Goal: Task Accomplishment & Management: Complete application form

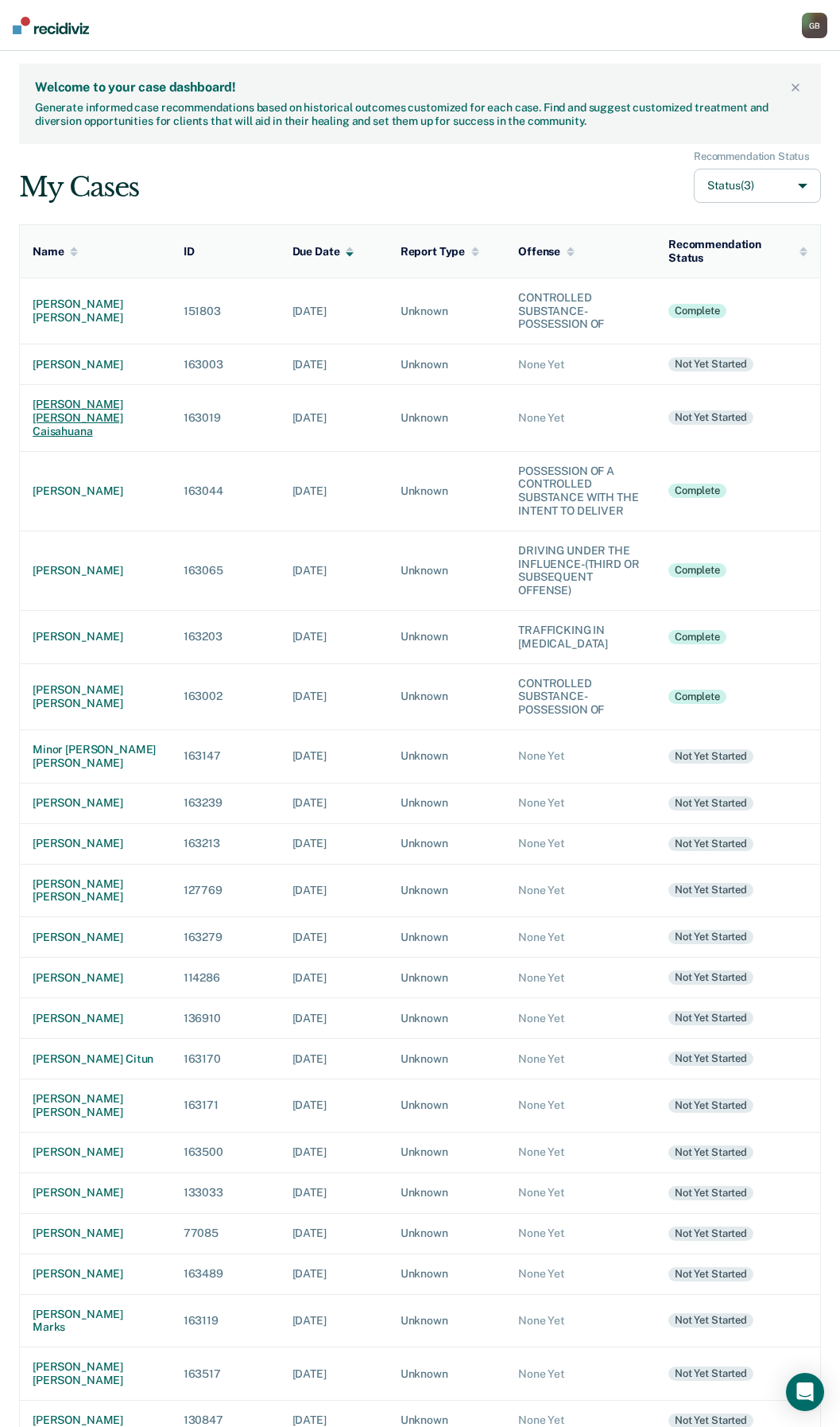
click at [69, 429] on div "[PERSON_NAME] [PERSON_NAME] caisahuana" at bounding box center [95, 417] width 125 height 39
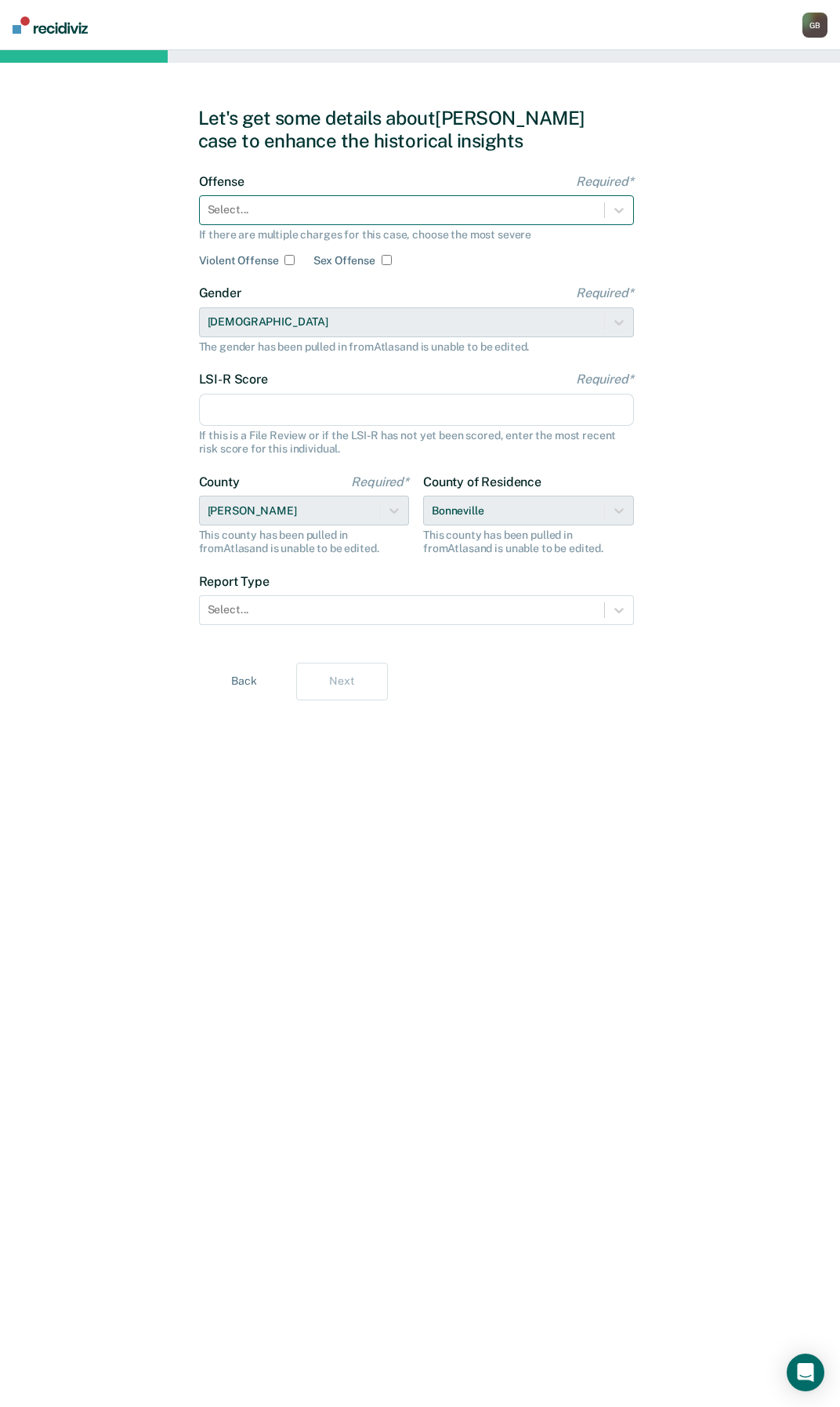
click at [243, 205] on div at bounding box center [402, 210] width 388 height 16
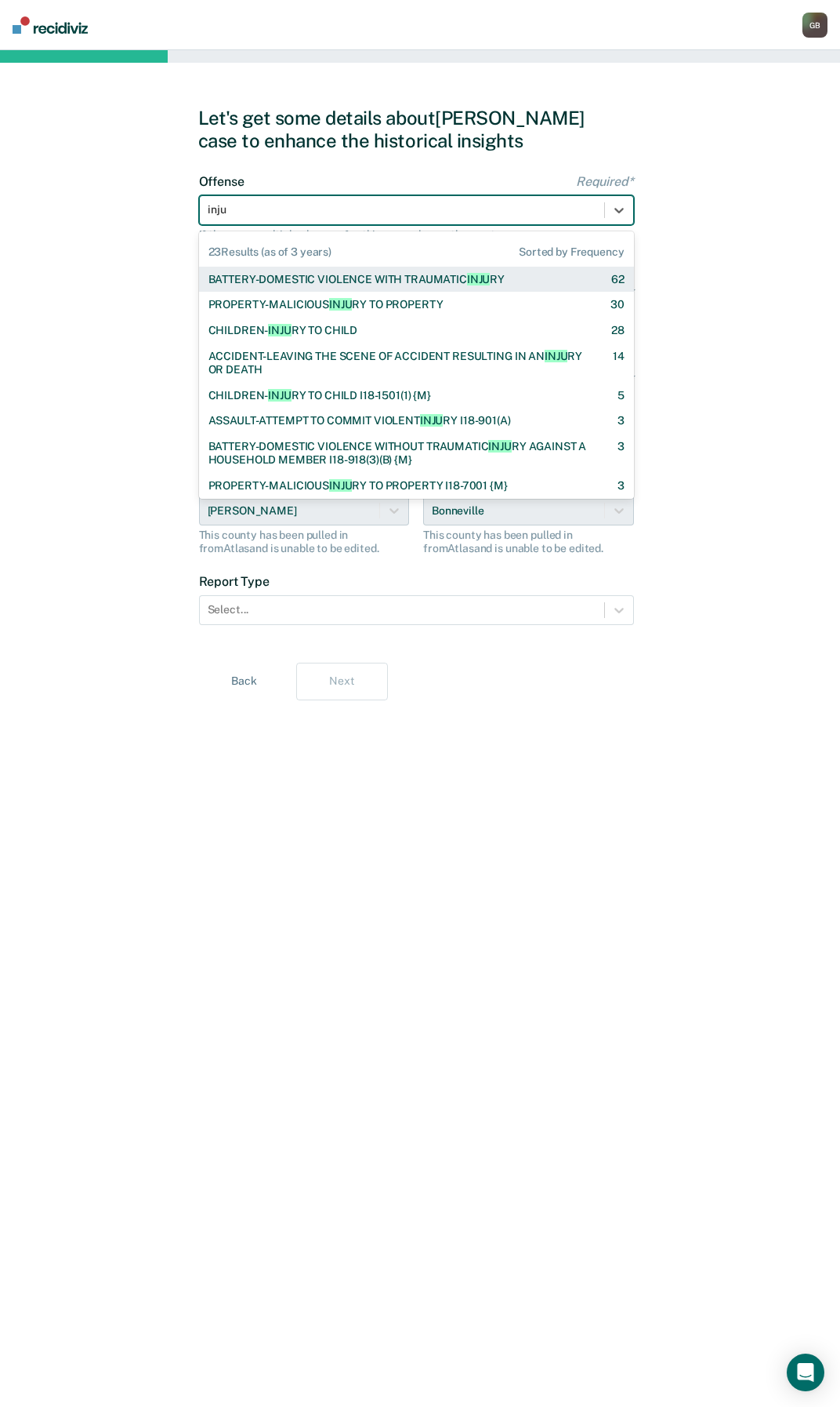
type input "injur"
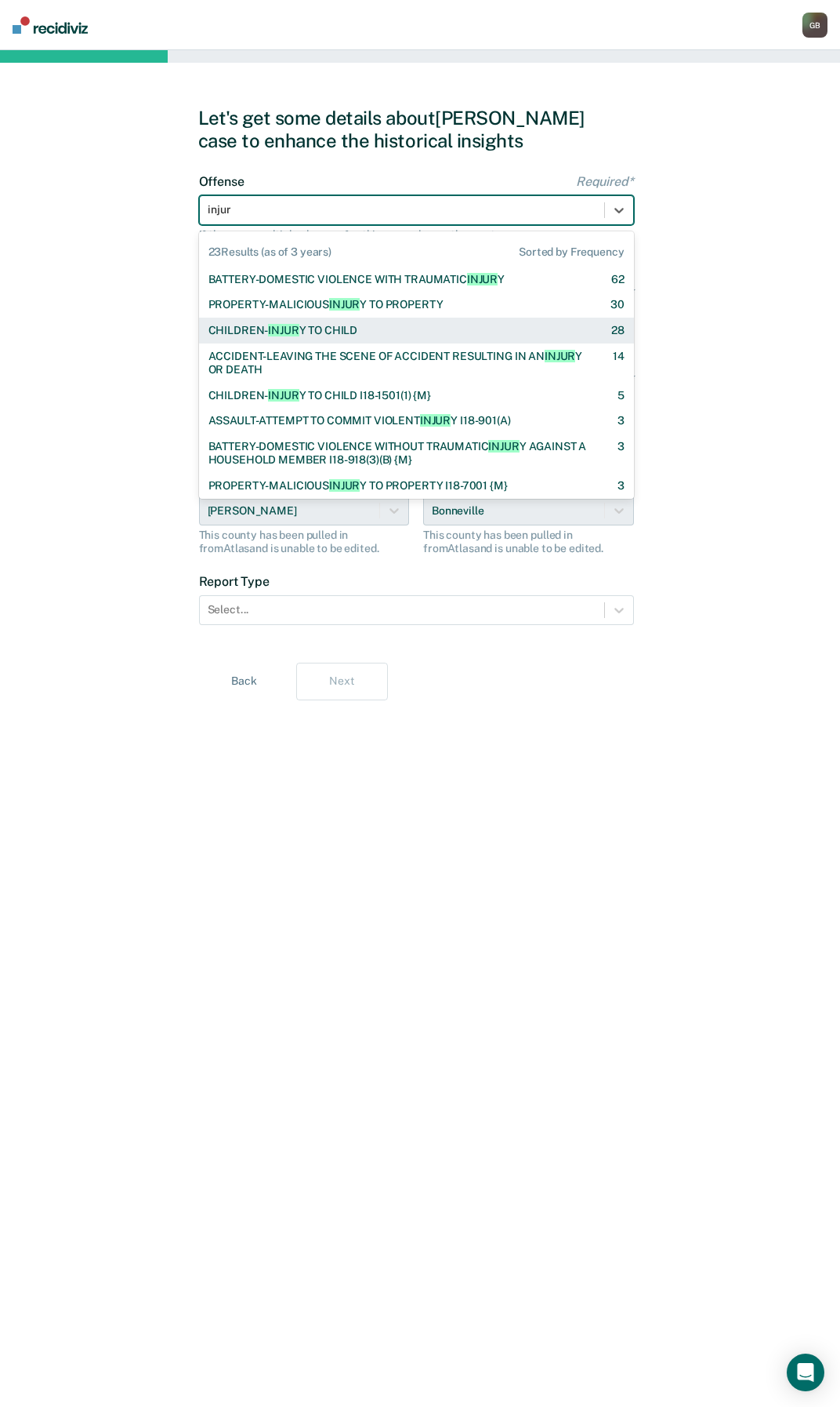
click at [305, 329] on div "CHILDREN- INJUR Y TO CHILD" at bounding box center [284, 330] width 150 height 14
checkbox input "true"
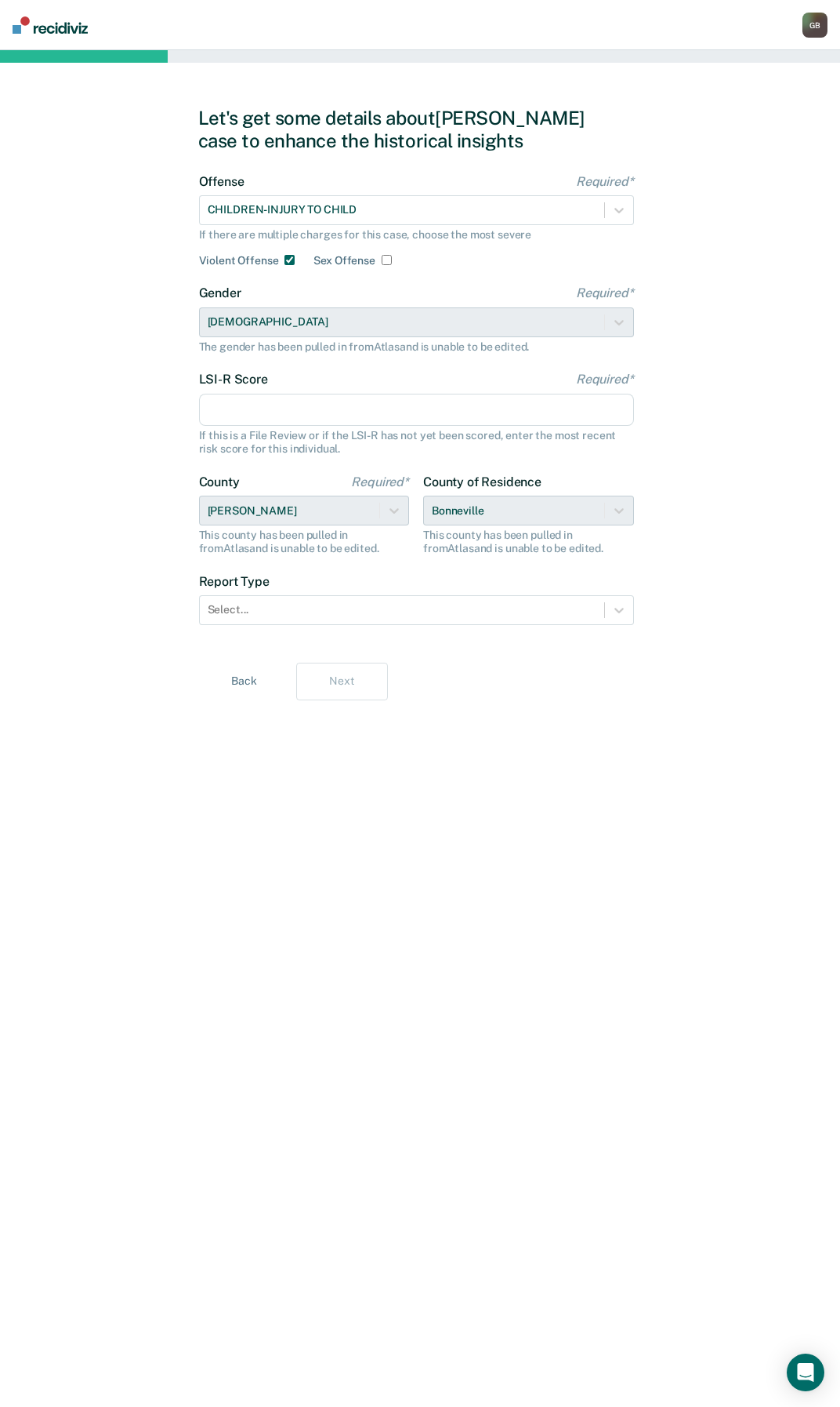
click at [289, 406] on input "LSI-R Score Required*" at bounding box center [416, 410] width 435 height 33
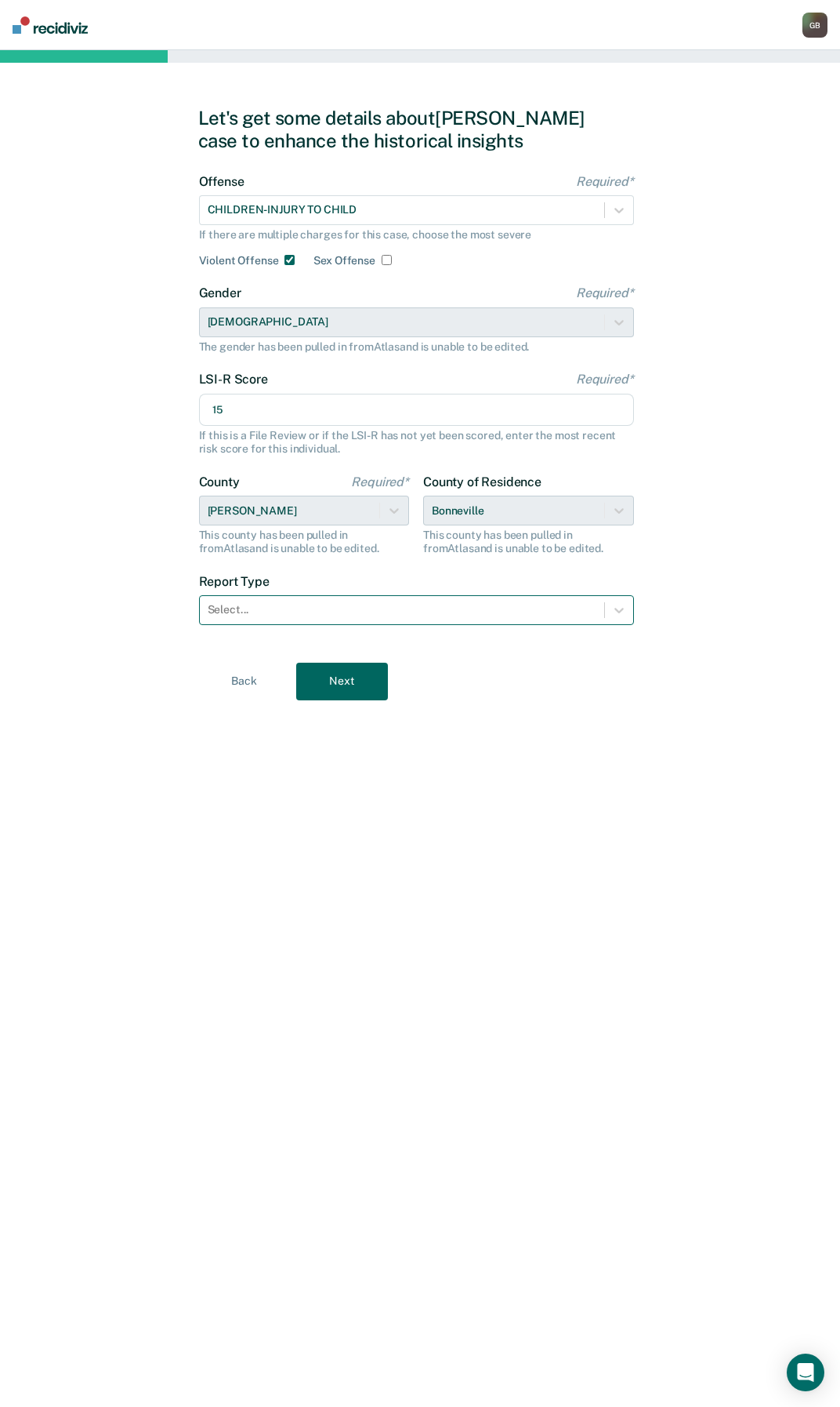
type input "15"
click at [418, 609] on div at bounding box center [402, 610] width 388 height 16
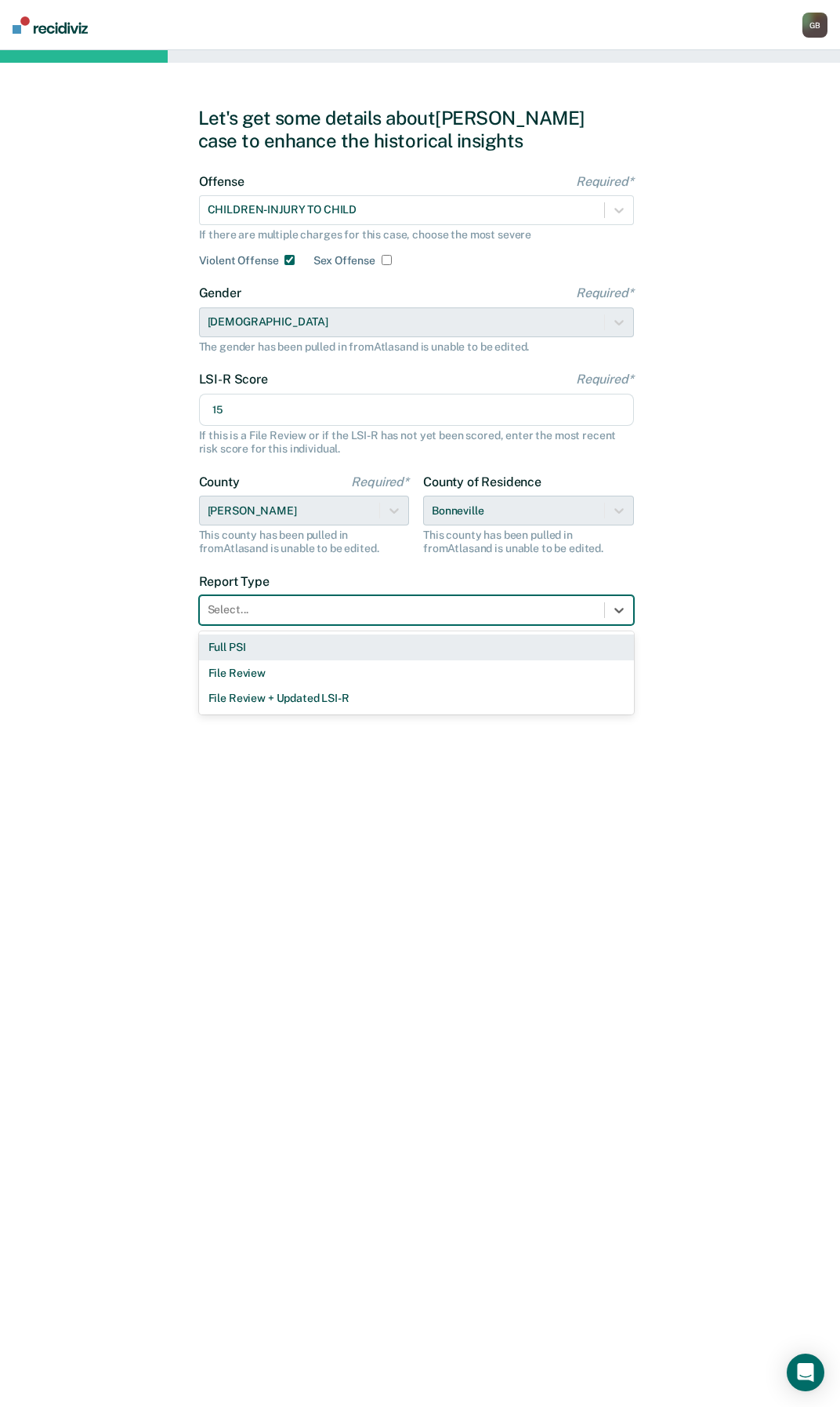
click at [367, 652] on div "Full PSI" at bounding box center [416, 647] width 435 height 26
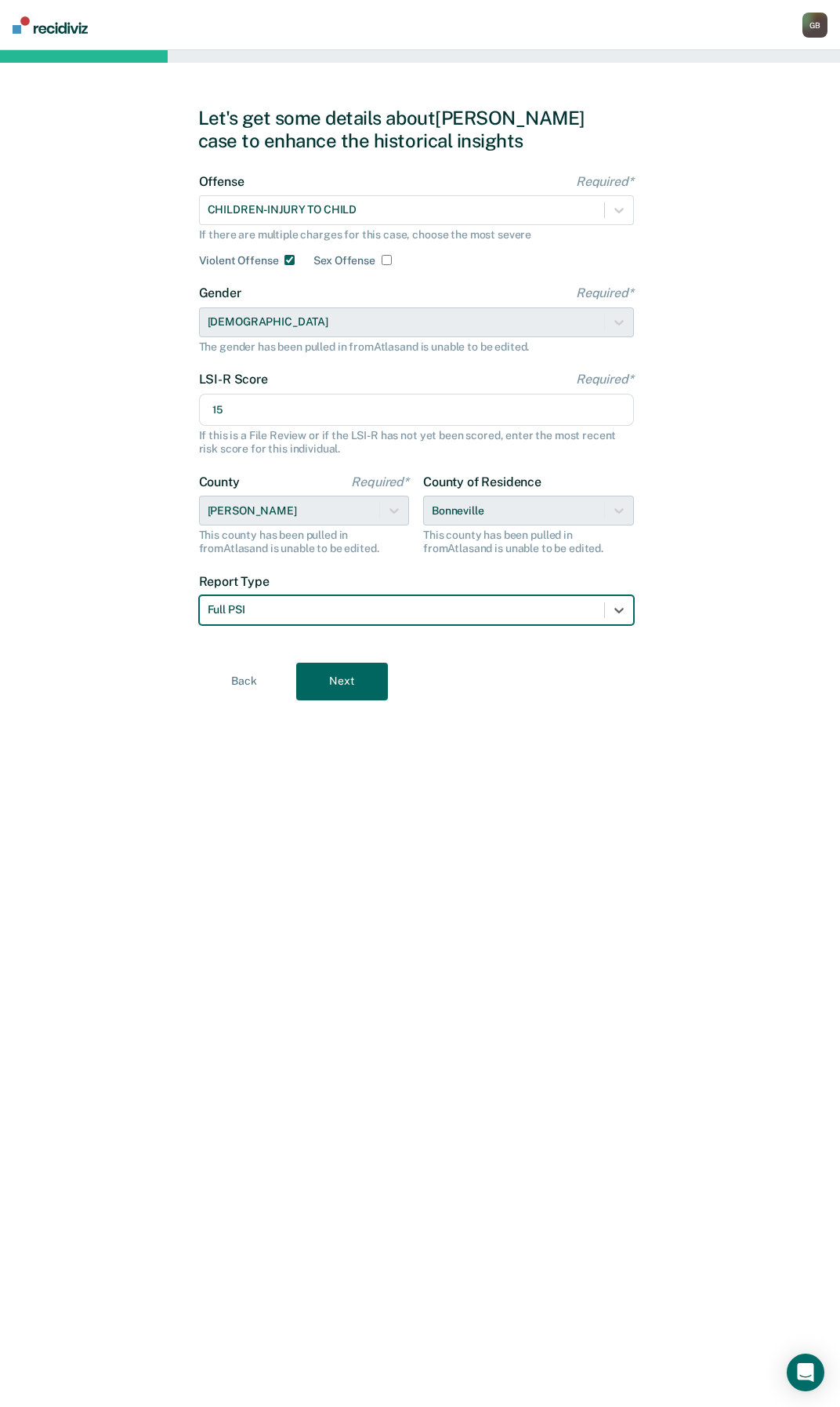
click at [338, 678] on button "Next" at bounding box center [342, 681] width 92 height 38
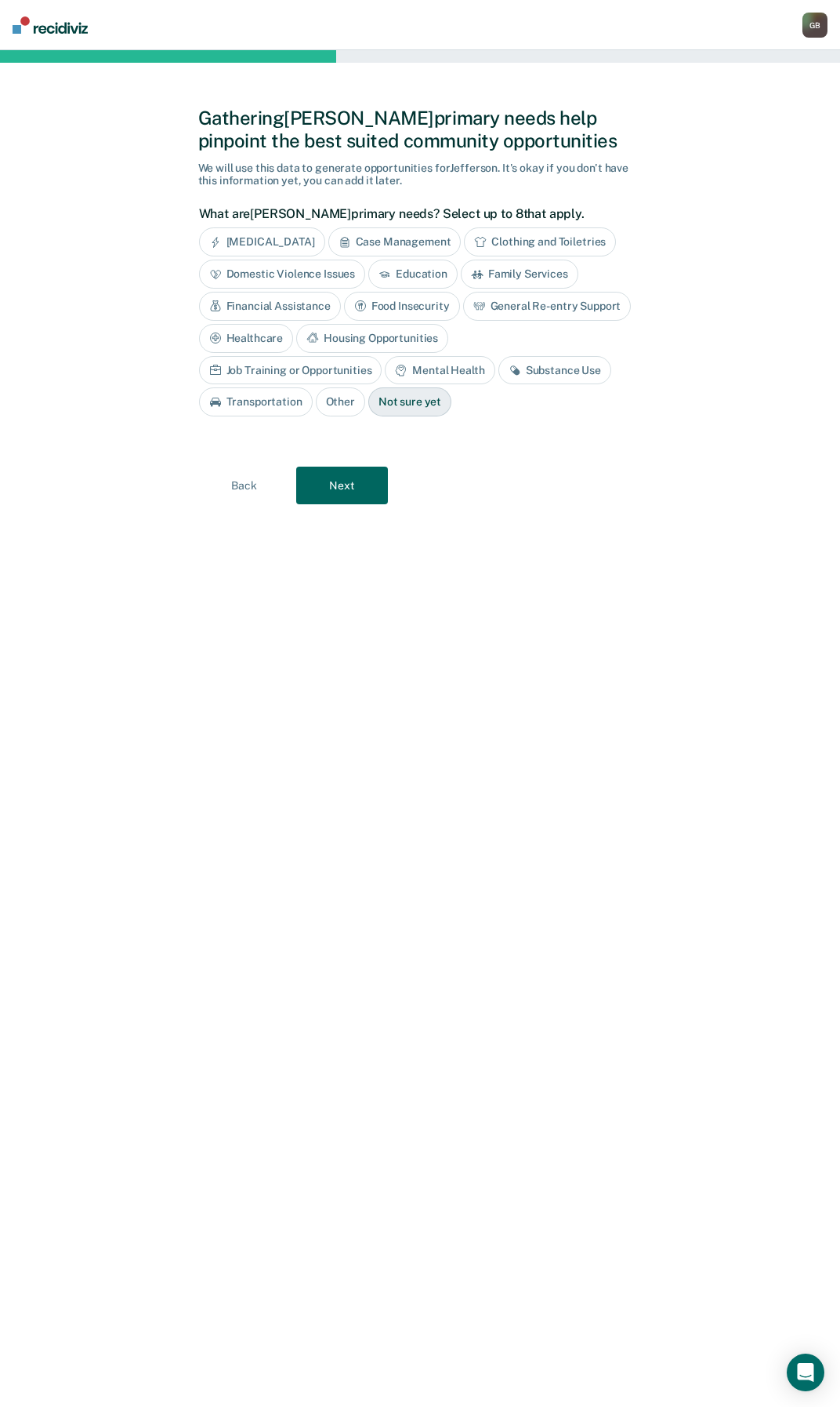
click at [341, 490] on button "Next" at bounding box center [342, 485] width 92 height 38
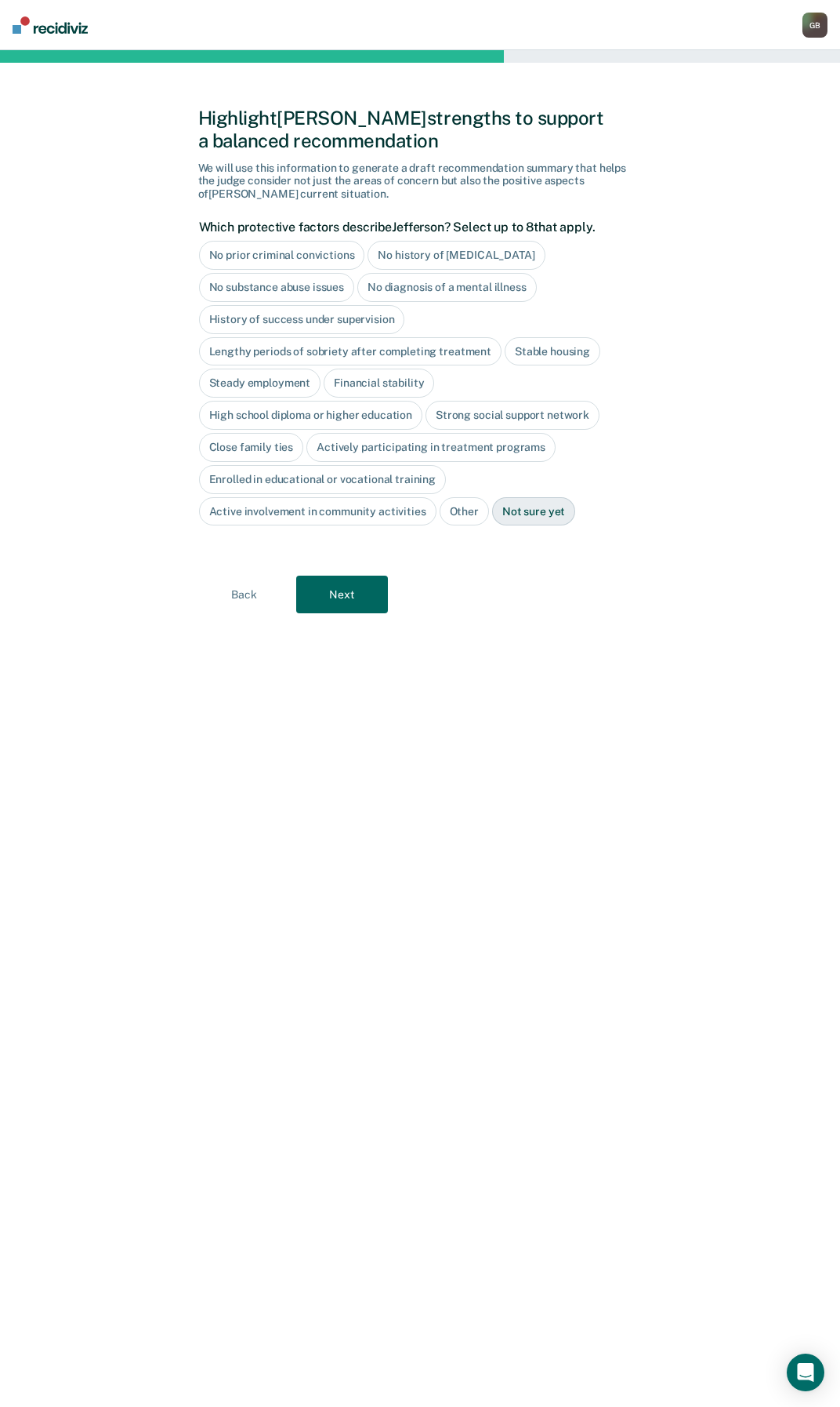
click at [290, 261] on div "No prior criminal convictions" at bounding box center [282, 255] width 166 height 29
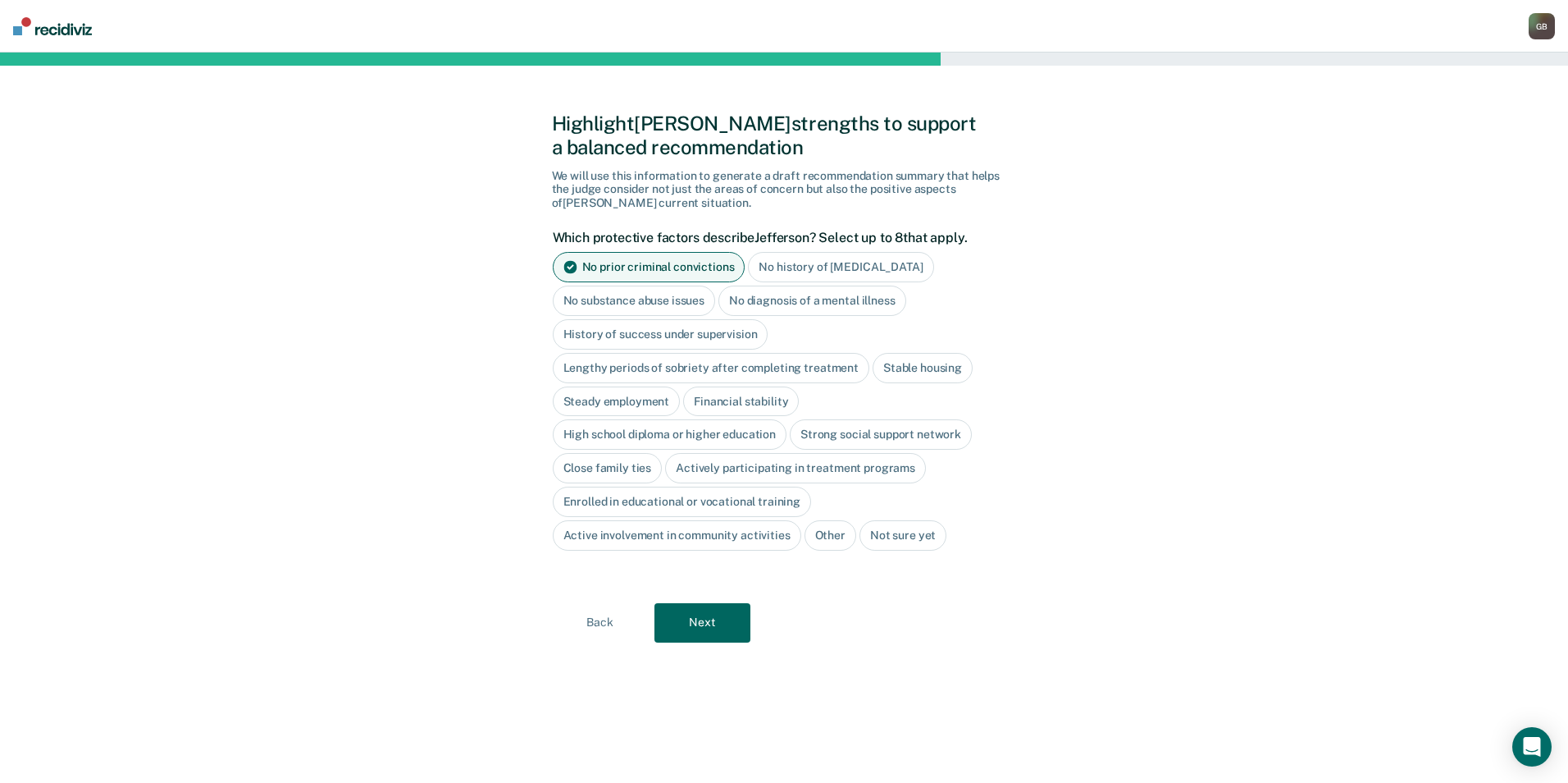
click at [655, 302] on div "No substance abuse issues" at bounding box center [634, 301] width 164 height 30
click at [698, 629] on button "Next" at bounding box center [703, 623] width 96 height 40
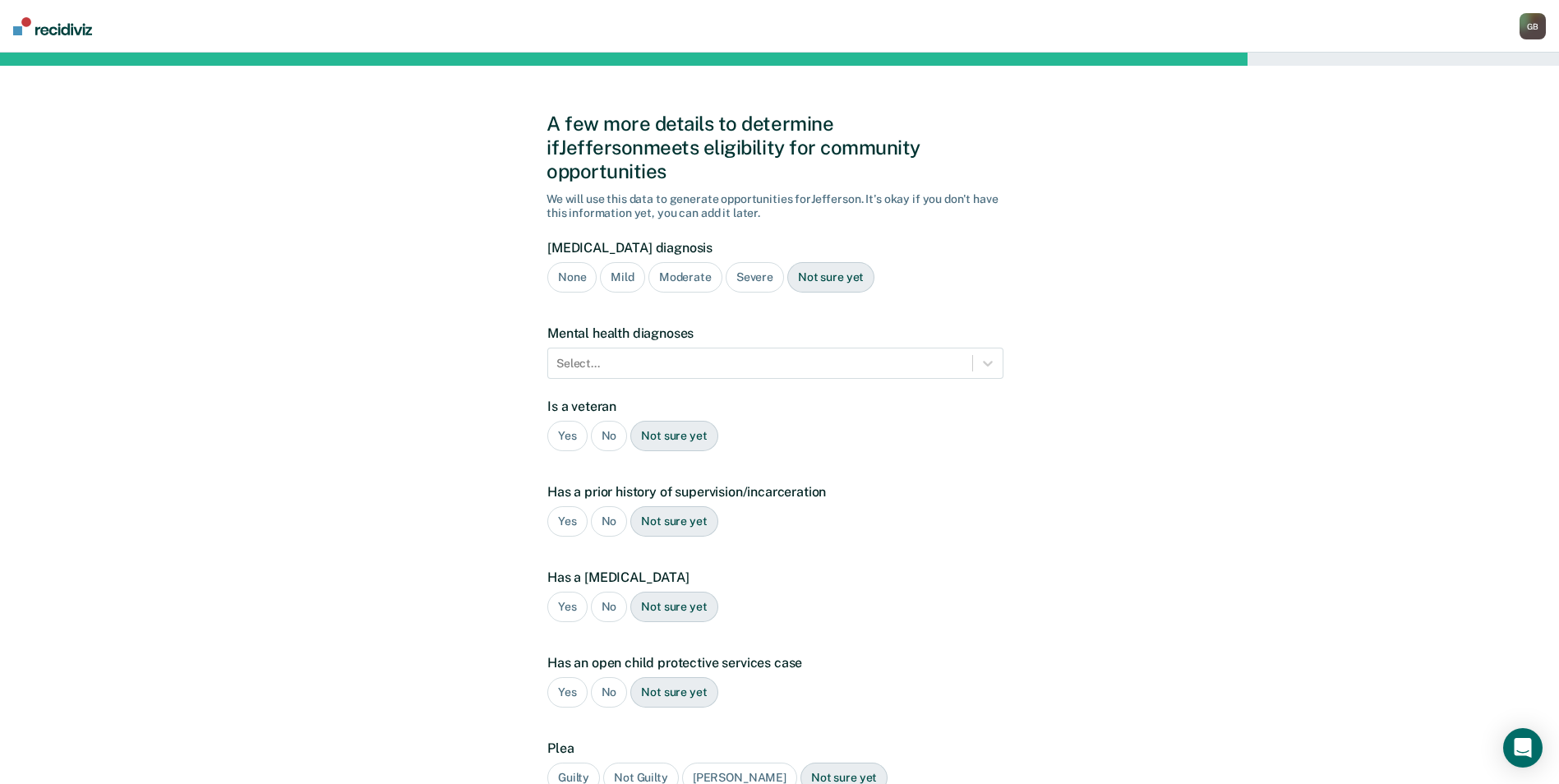
click at [567, 262] on div "None" at bounding box center [572, 277] width 49 height 30
click at [607, 355] on div at bounding box center [761, 364] width 407 height 17
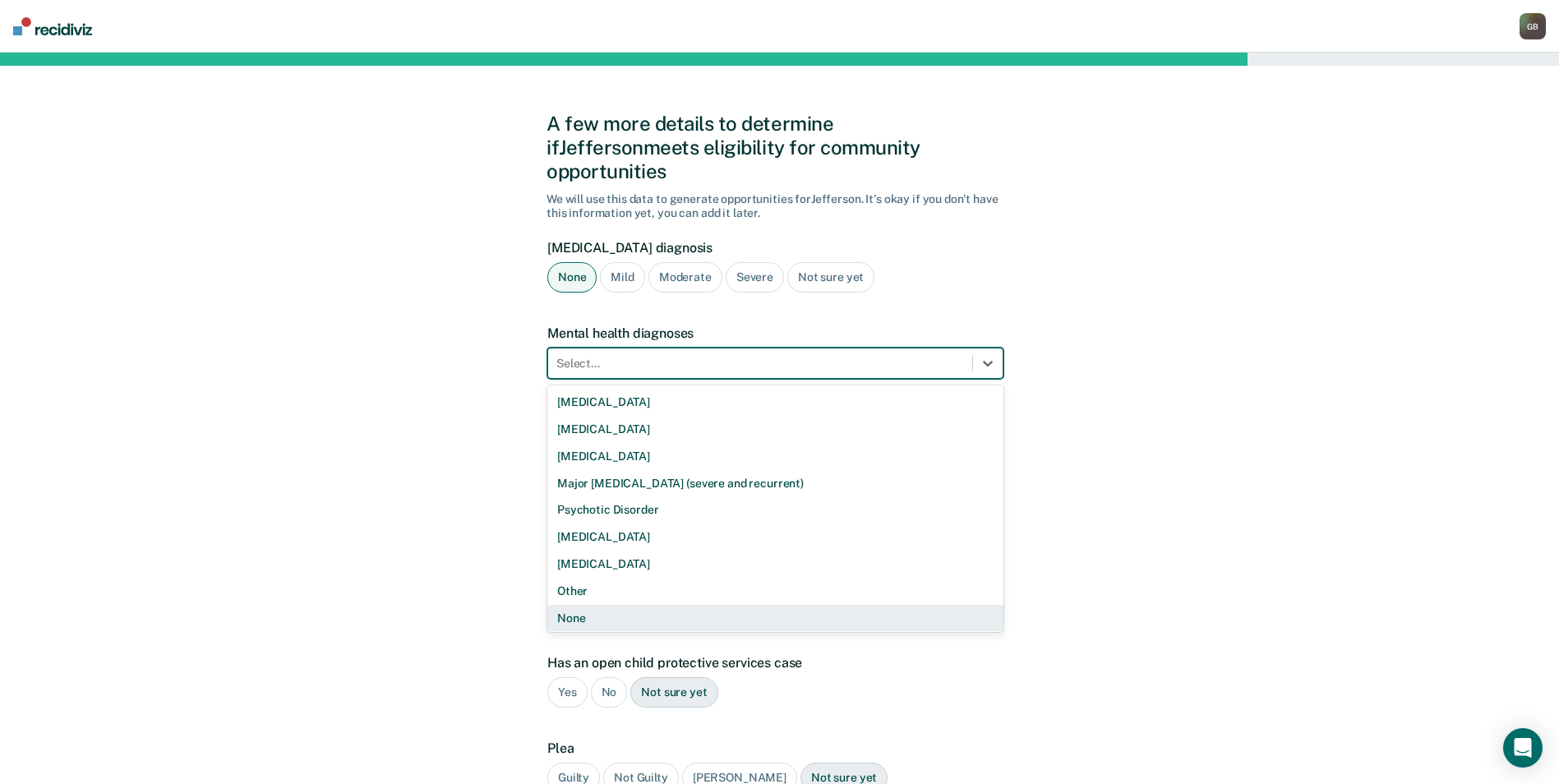
click at [581, 605] on div "None" at bounding box center [776, 618] width 457 height 27
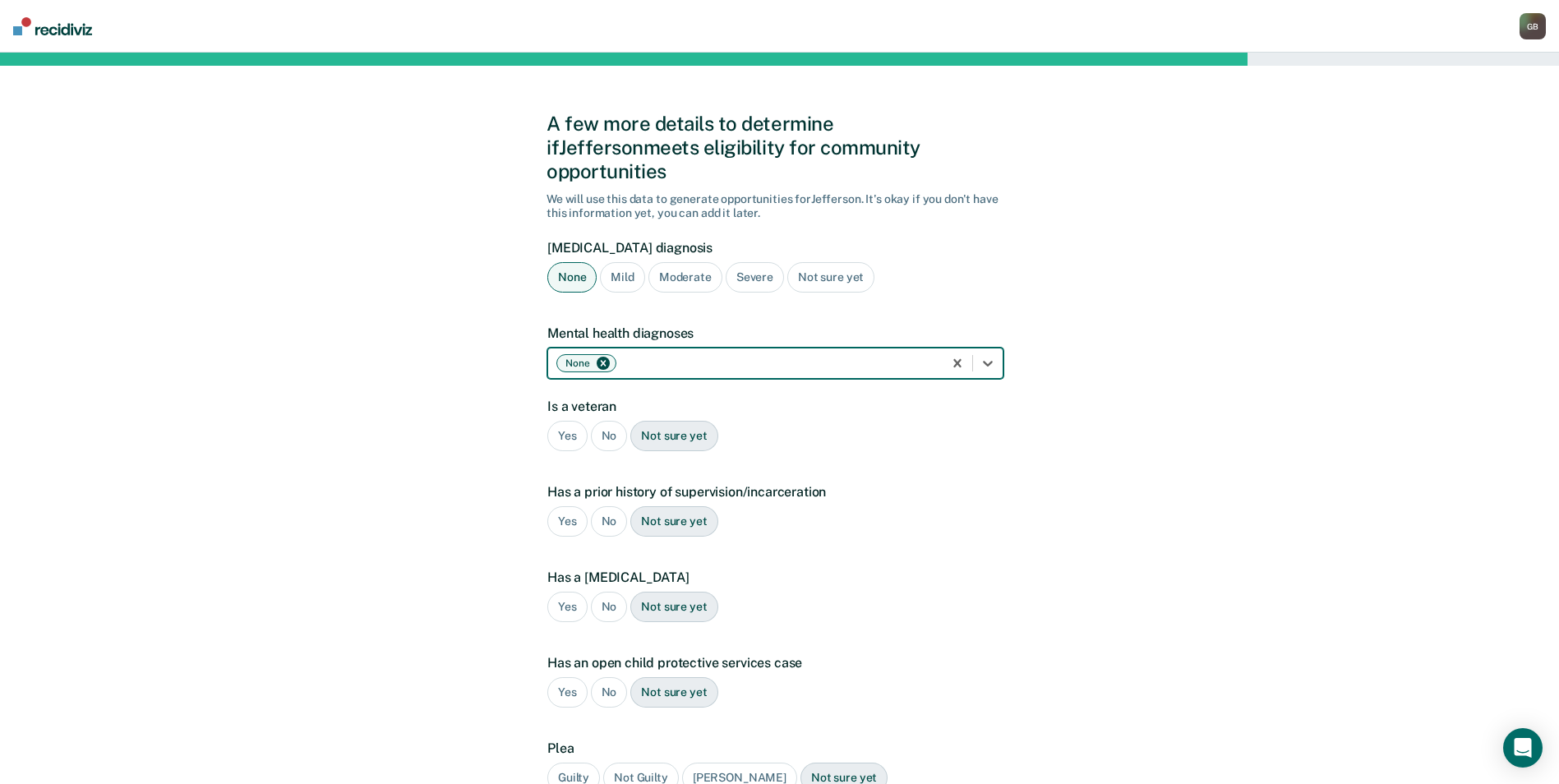
click at [607, 420] on div "No" at bounding box center [609, 436] width 37 height 30
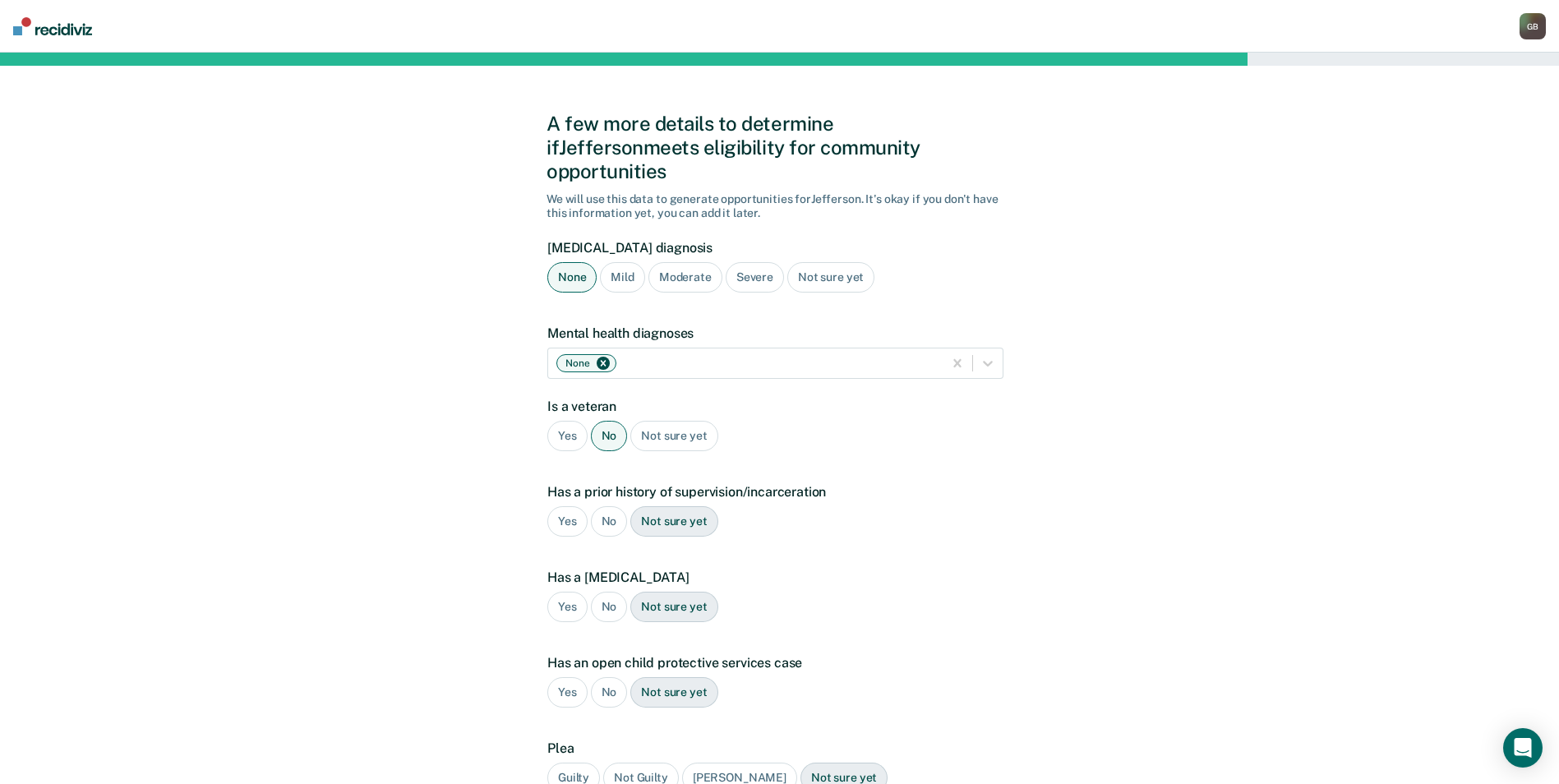
click at [573, 507] on div "Yes" at bounding box center [567, 522] width 41 height 30
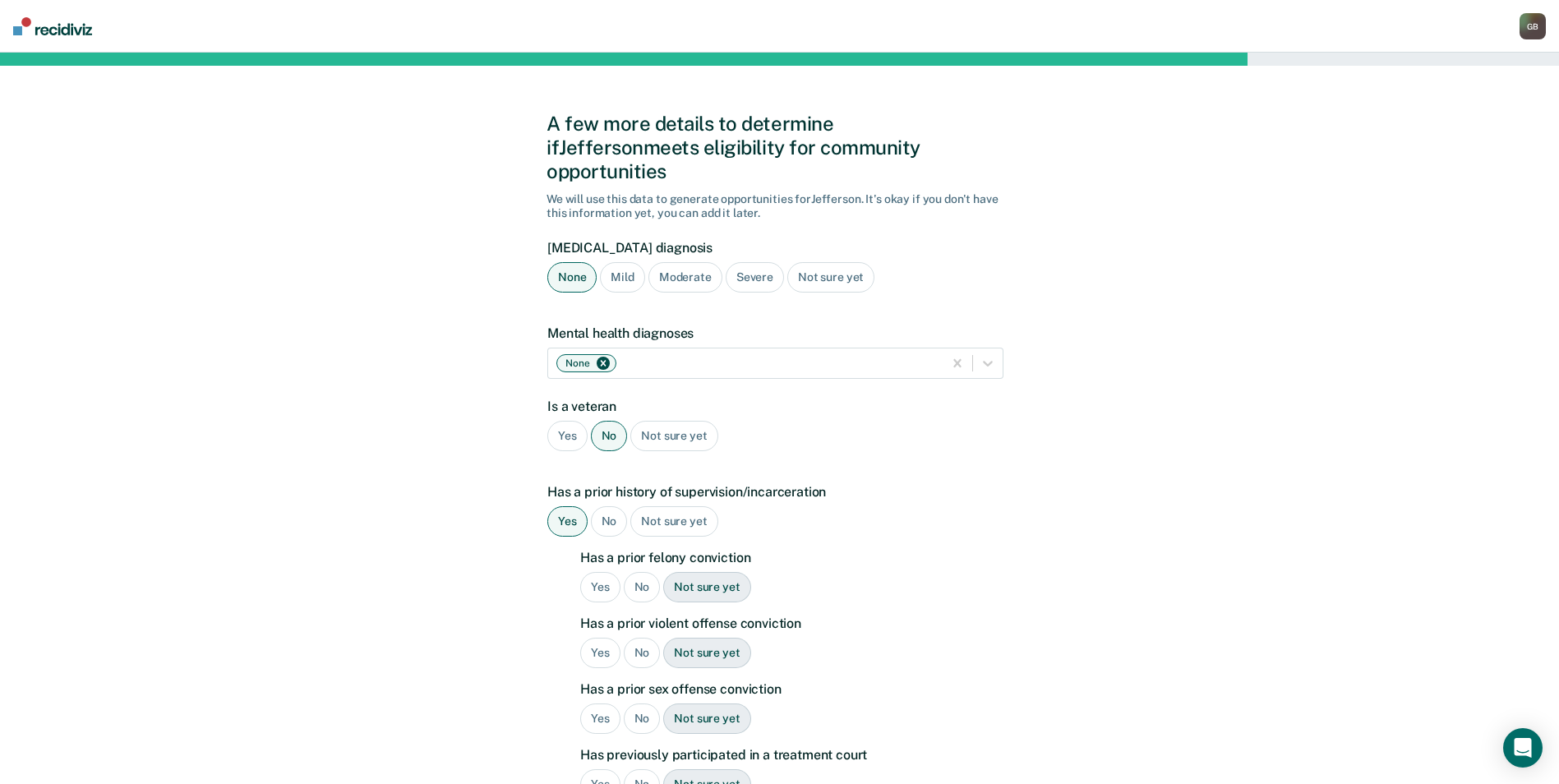
click at [638, 572] on div "No" at bounding box center [642, 587] width 37 height 30
click at [635, 638] on div "No" at bounding box center [642, 653] width 37 height 30
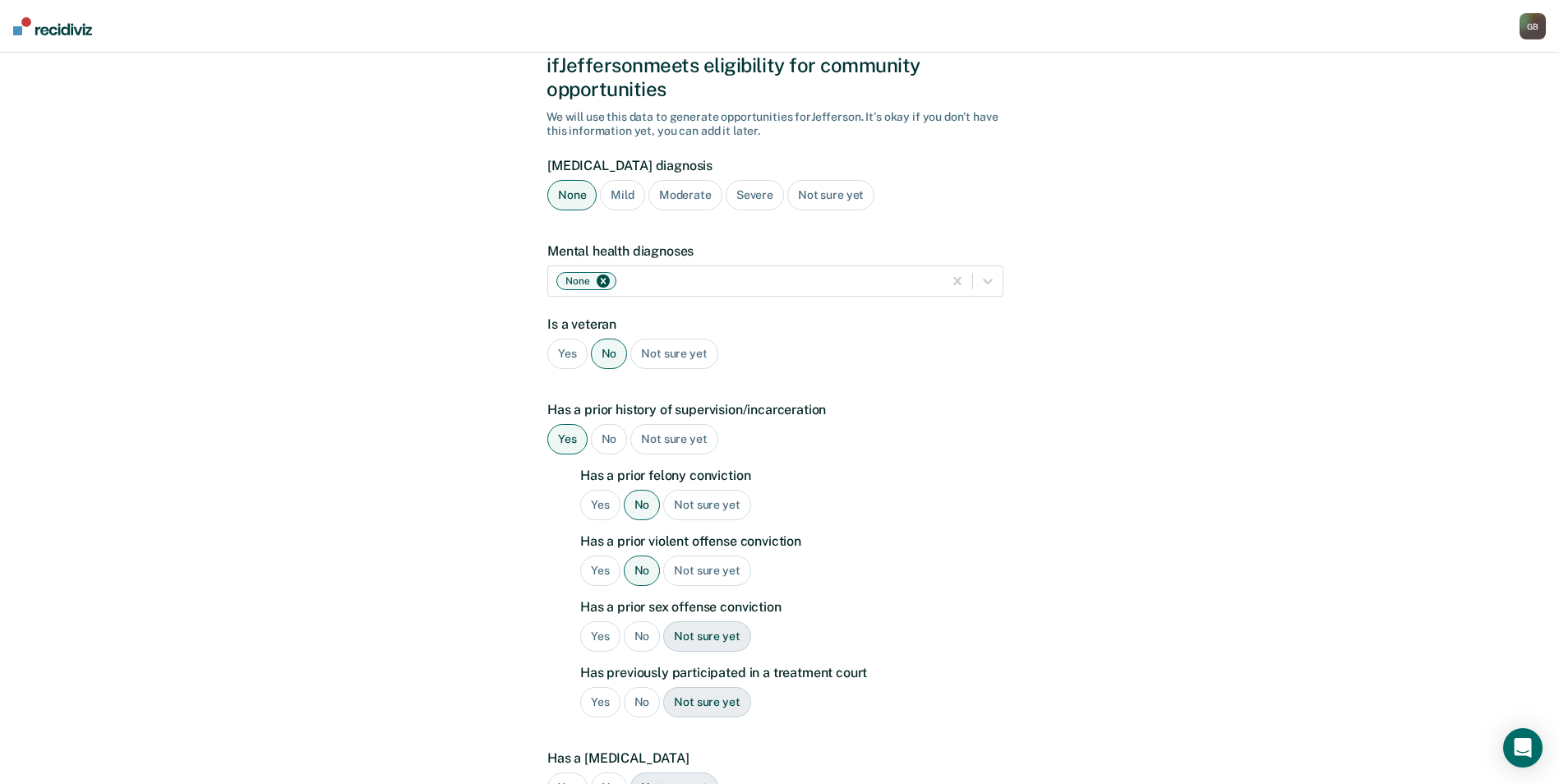
click at [639, 621] on div "No" at bounding box center [642, 636] width 37 height 30
click at [640, 687] on div "No" at bounding box center [642, 703] width 37 height 30
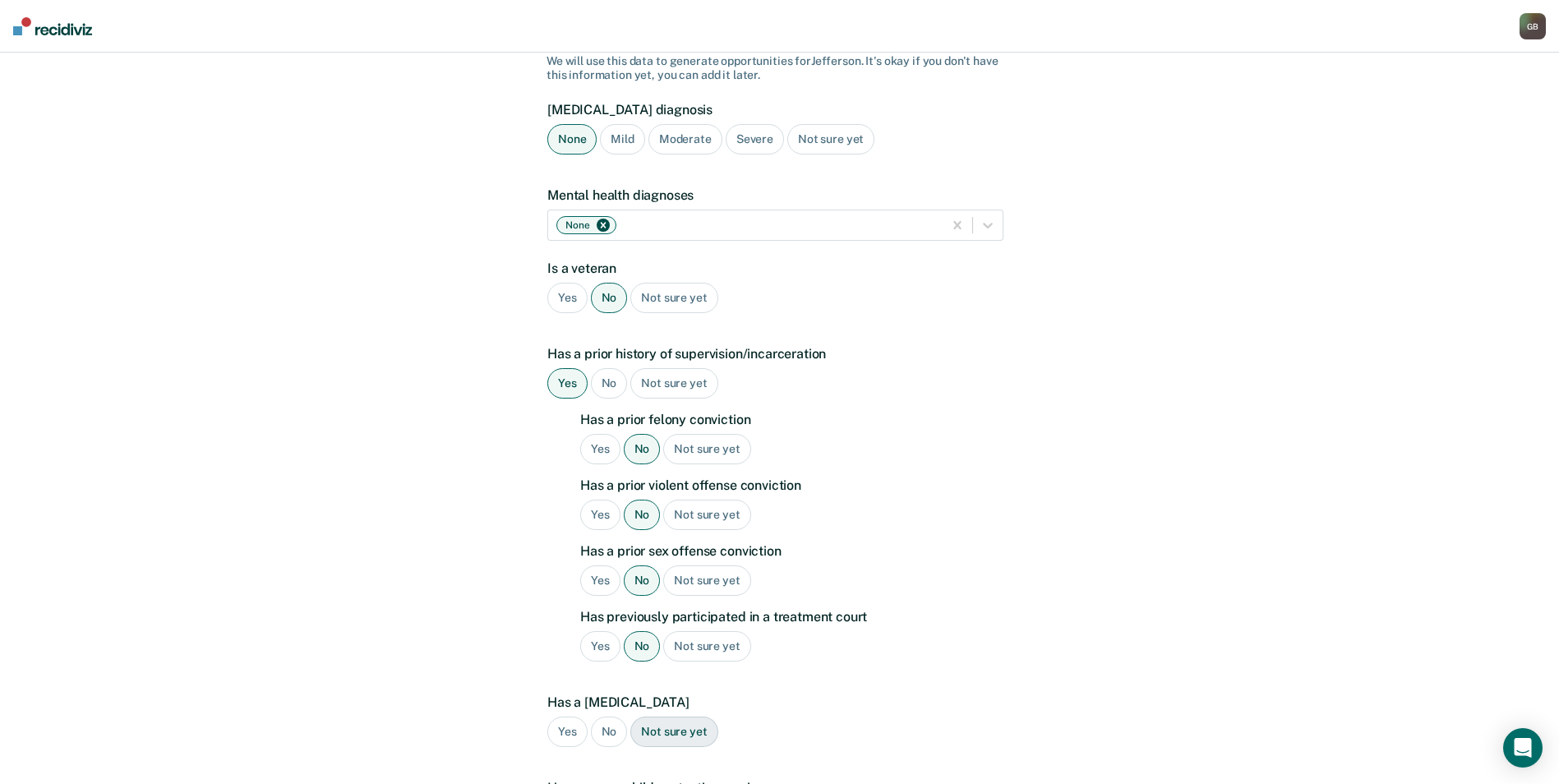
scroll to position [165, 0]
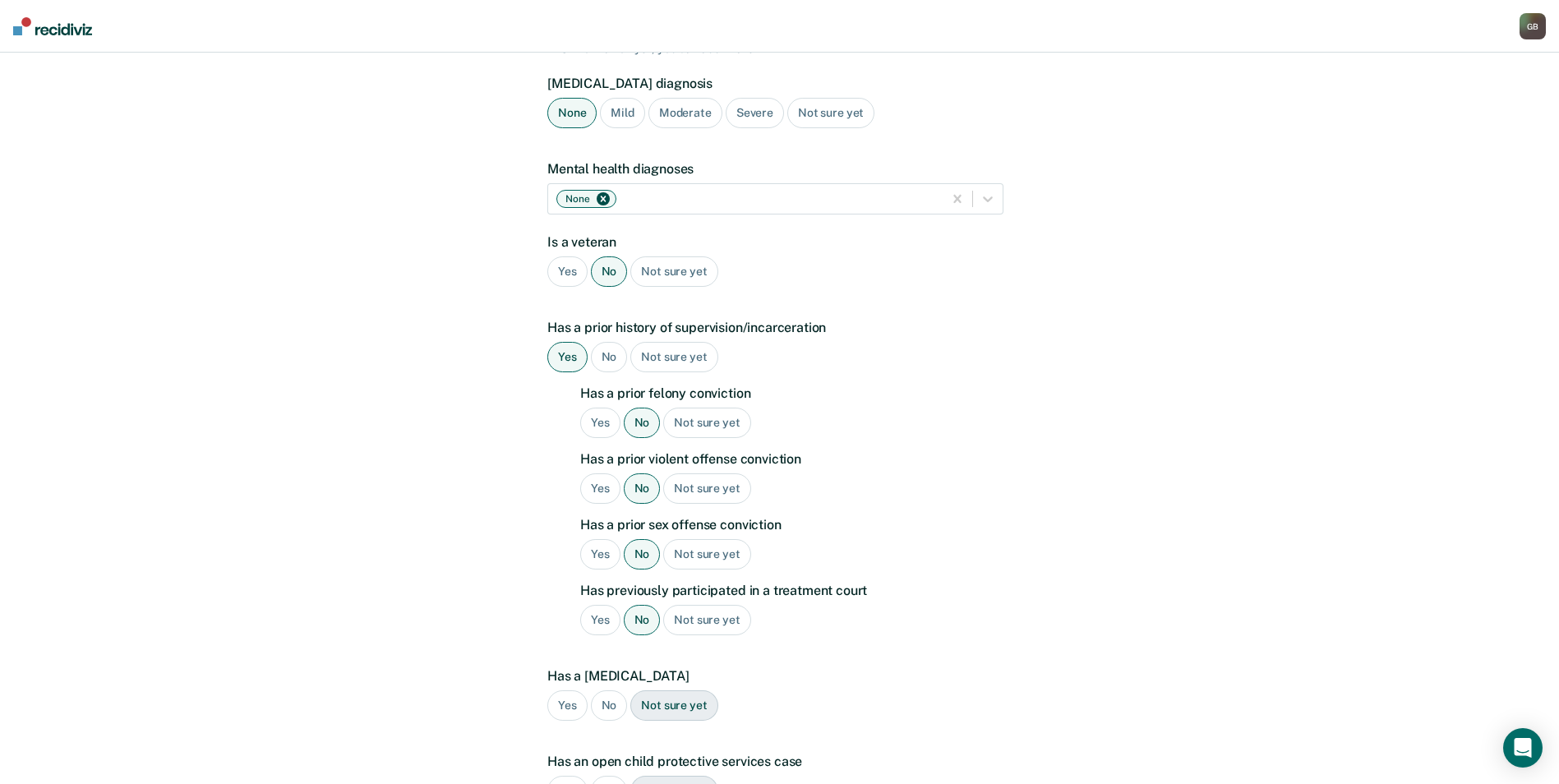
click at [607, 690] on div "No" at bounding box center [609, 705] width 37 height 30
click at [606, 781] on div "No" at bounding box center [609, 791] width 37 height 30
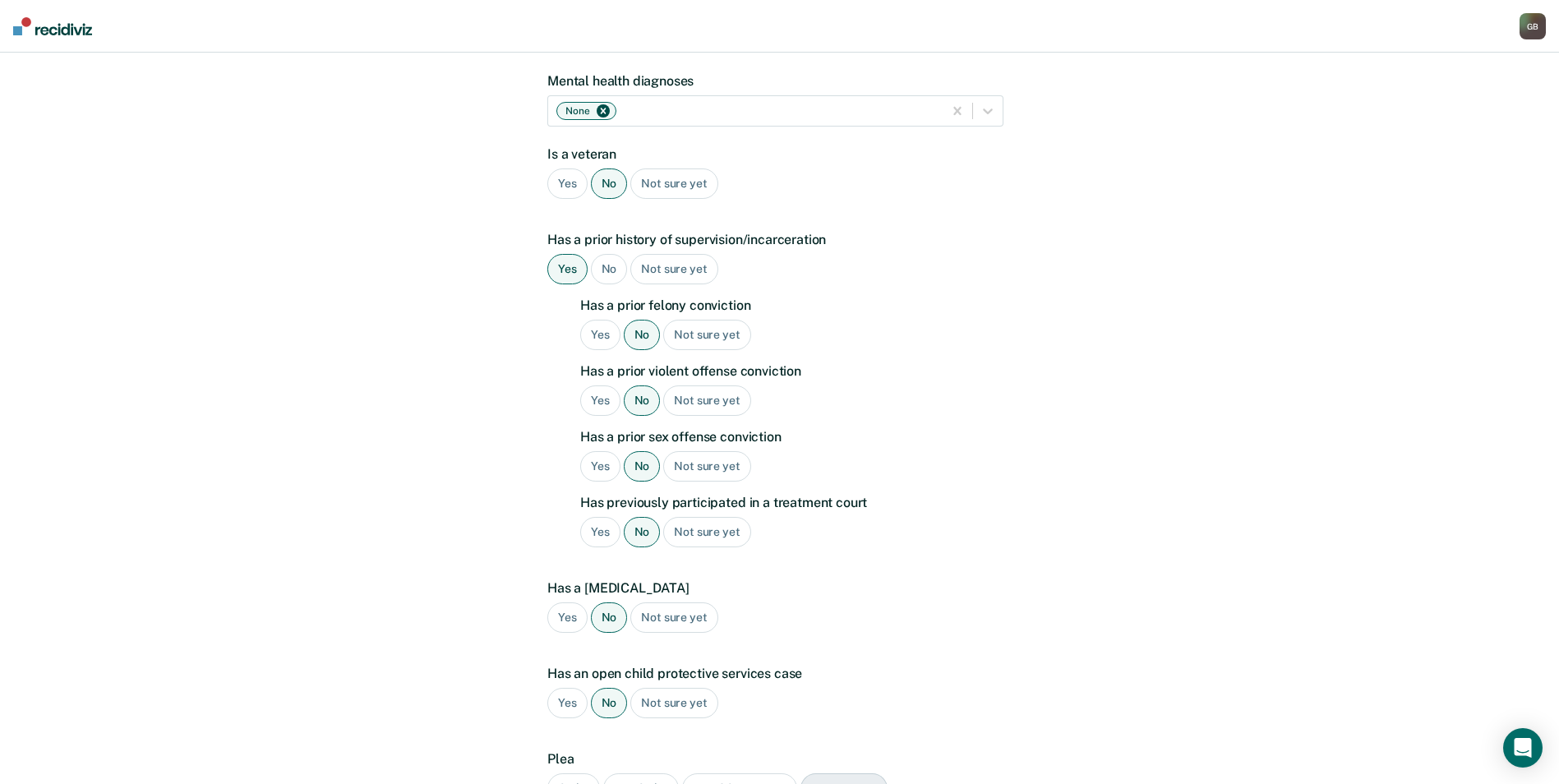
scroll to position [329, 0]
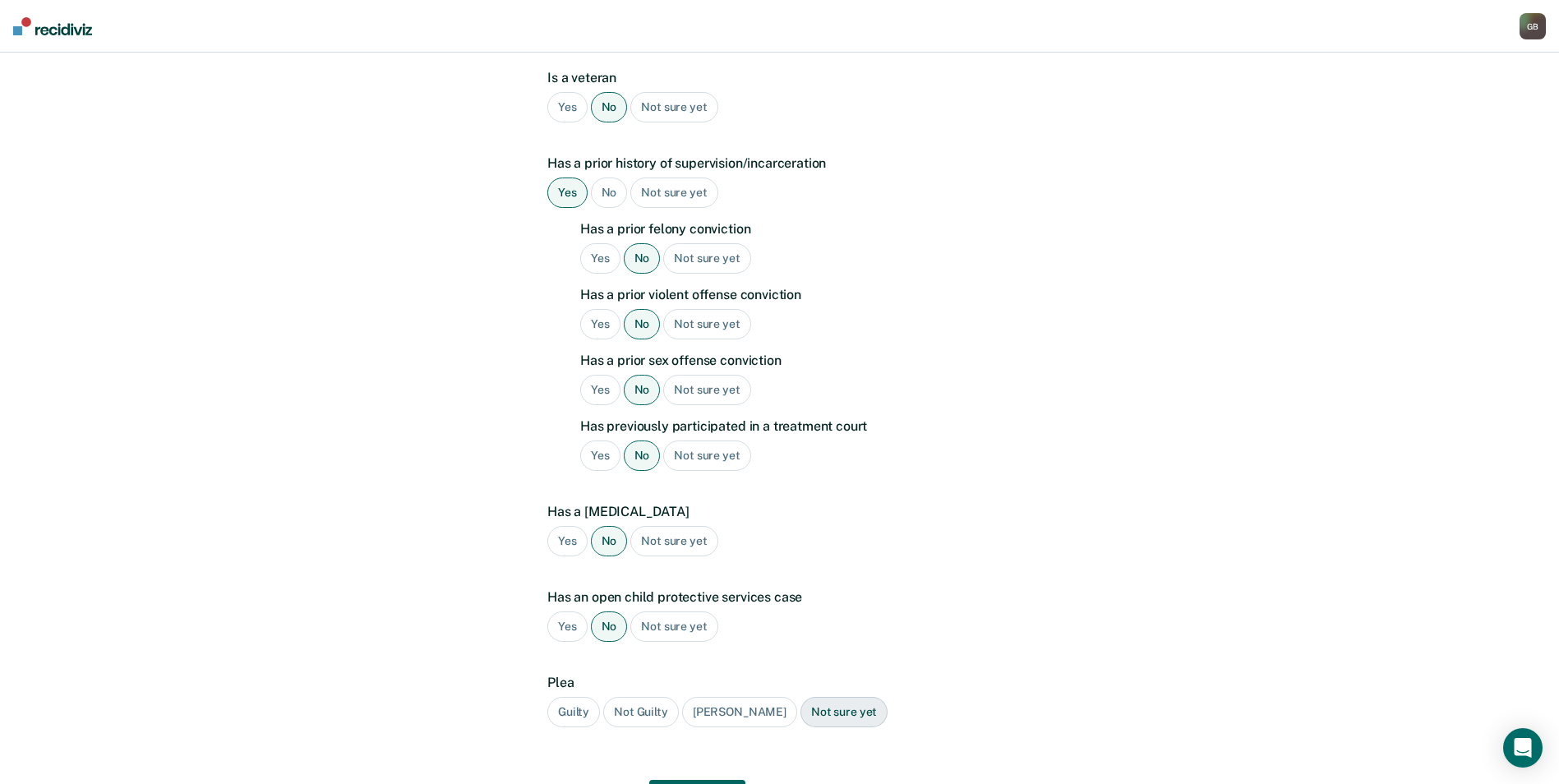
click at [571, 697] on div "Guilty" at bounding box center [574, 712] width 53 height 30
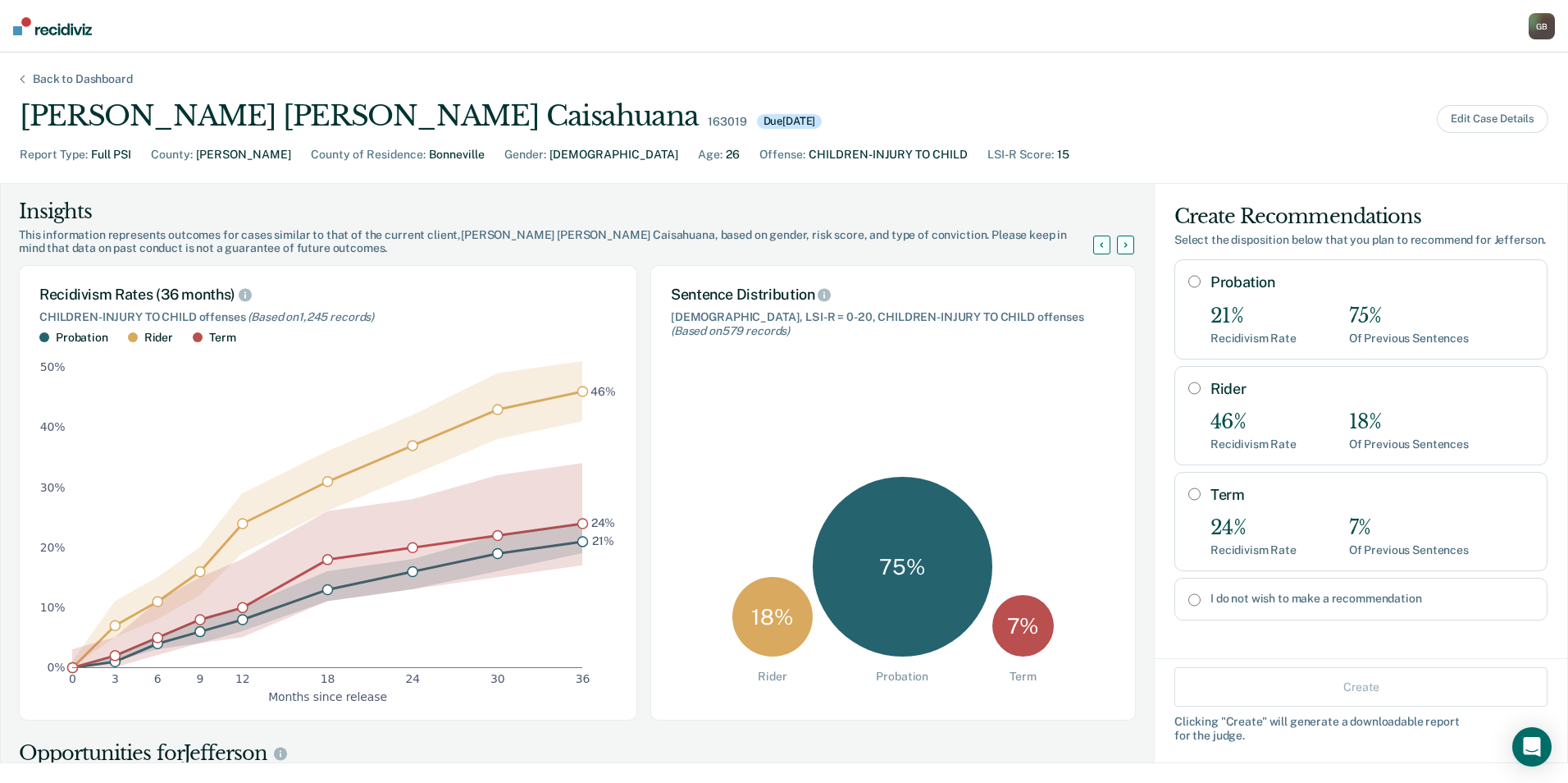
click at [879, 606] on input "I do not wish to make a recommendation" at bounding box center [1195, 600] width 12 height 13
radio input "true"
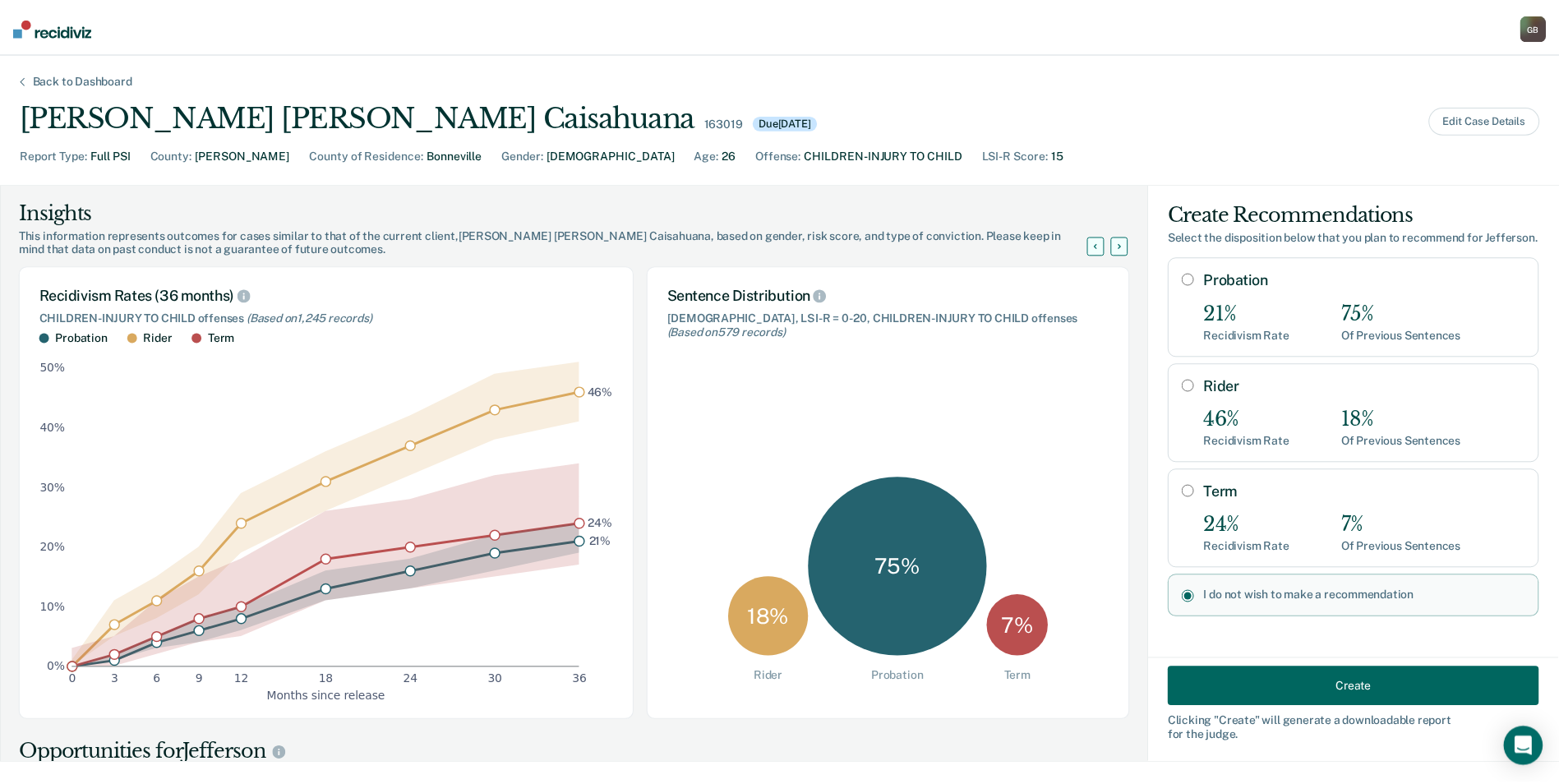
scroll to position [16, 0]
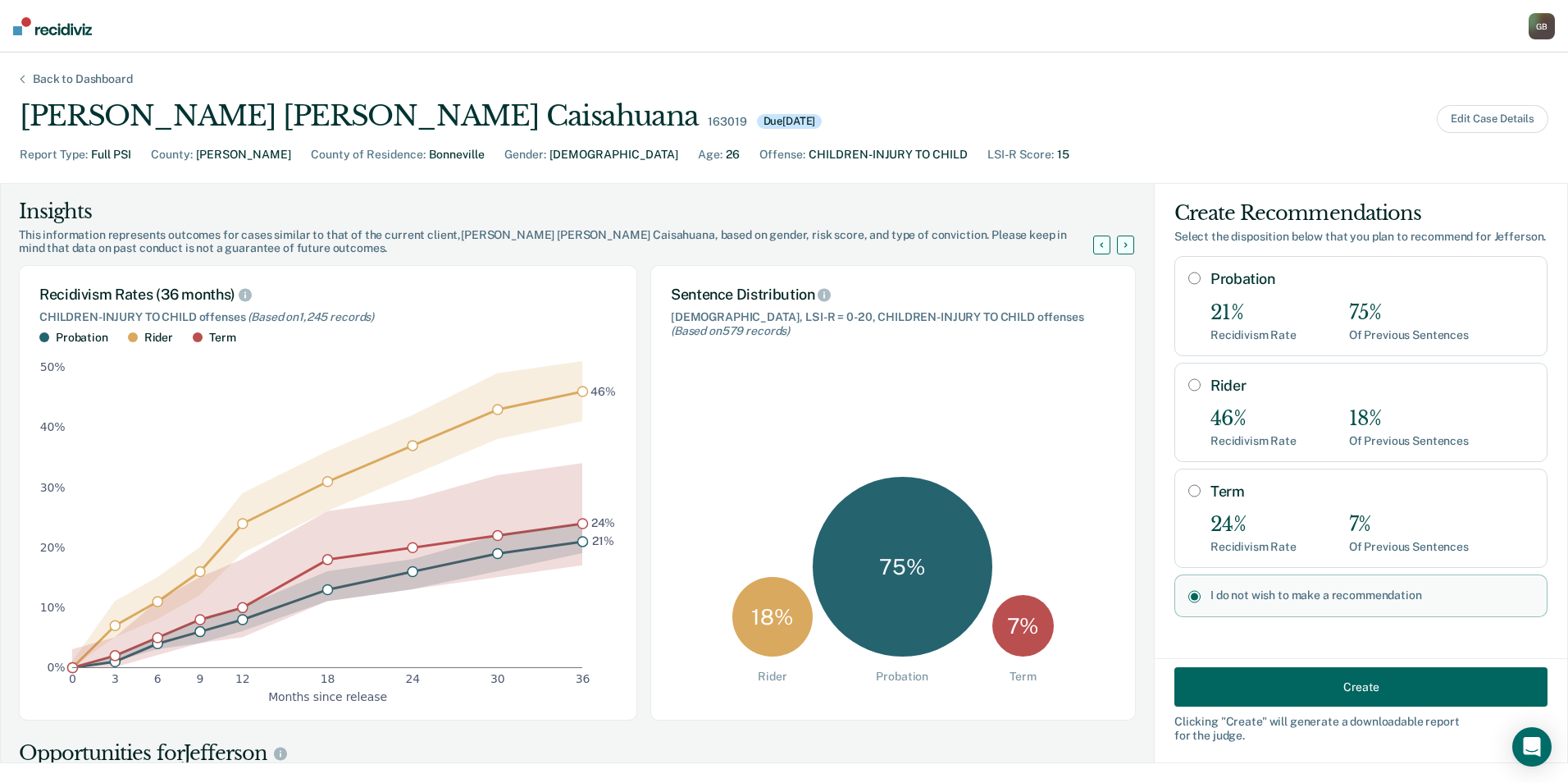
click at [879, 700] on button "Create" at bounding box center [1361, 687] width 373 height 40
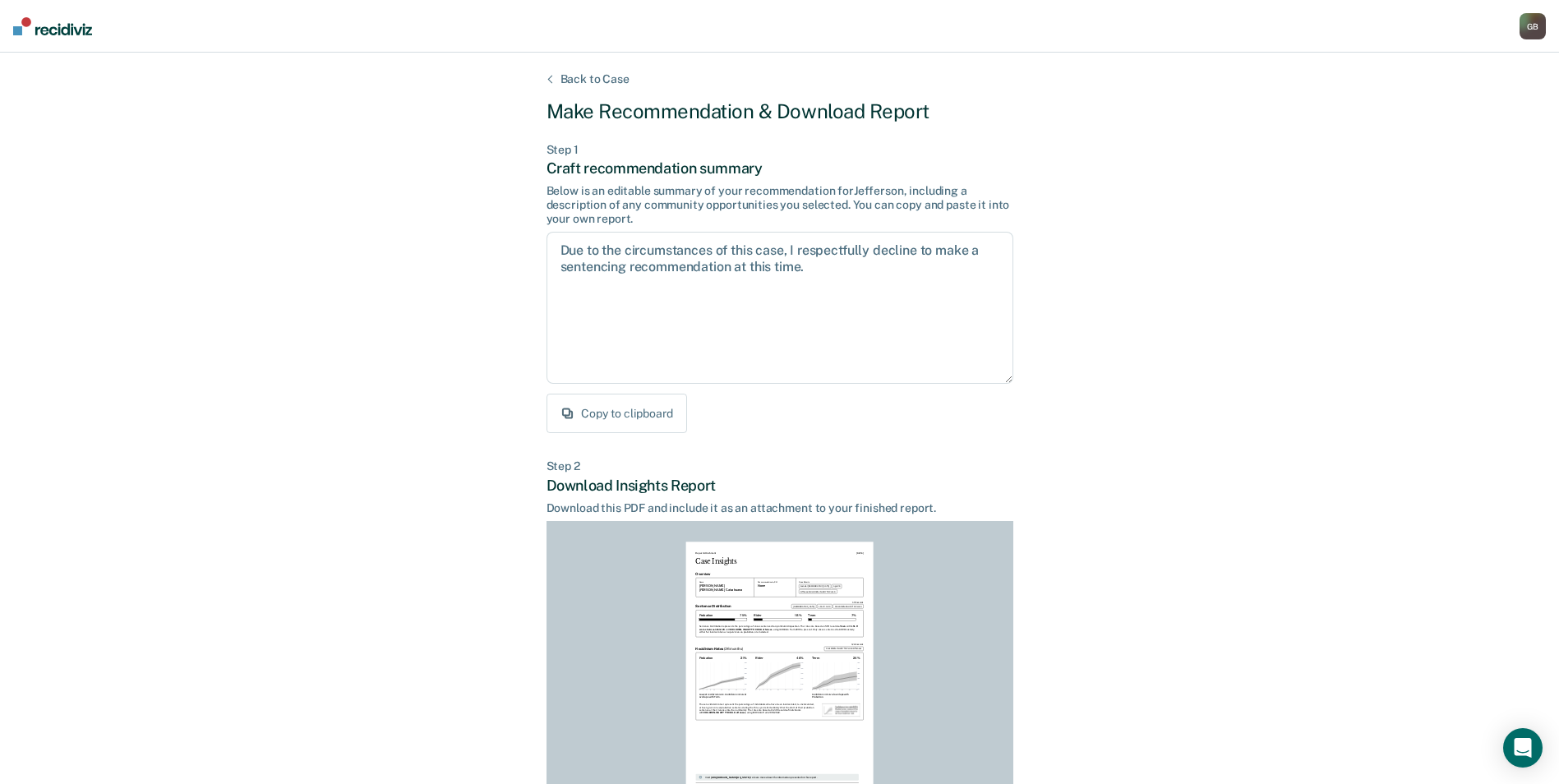
scroll to position [152, 0]
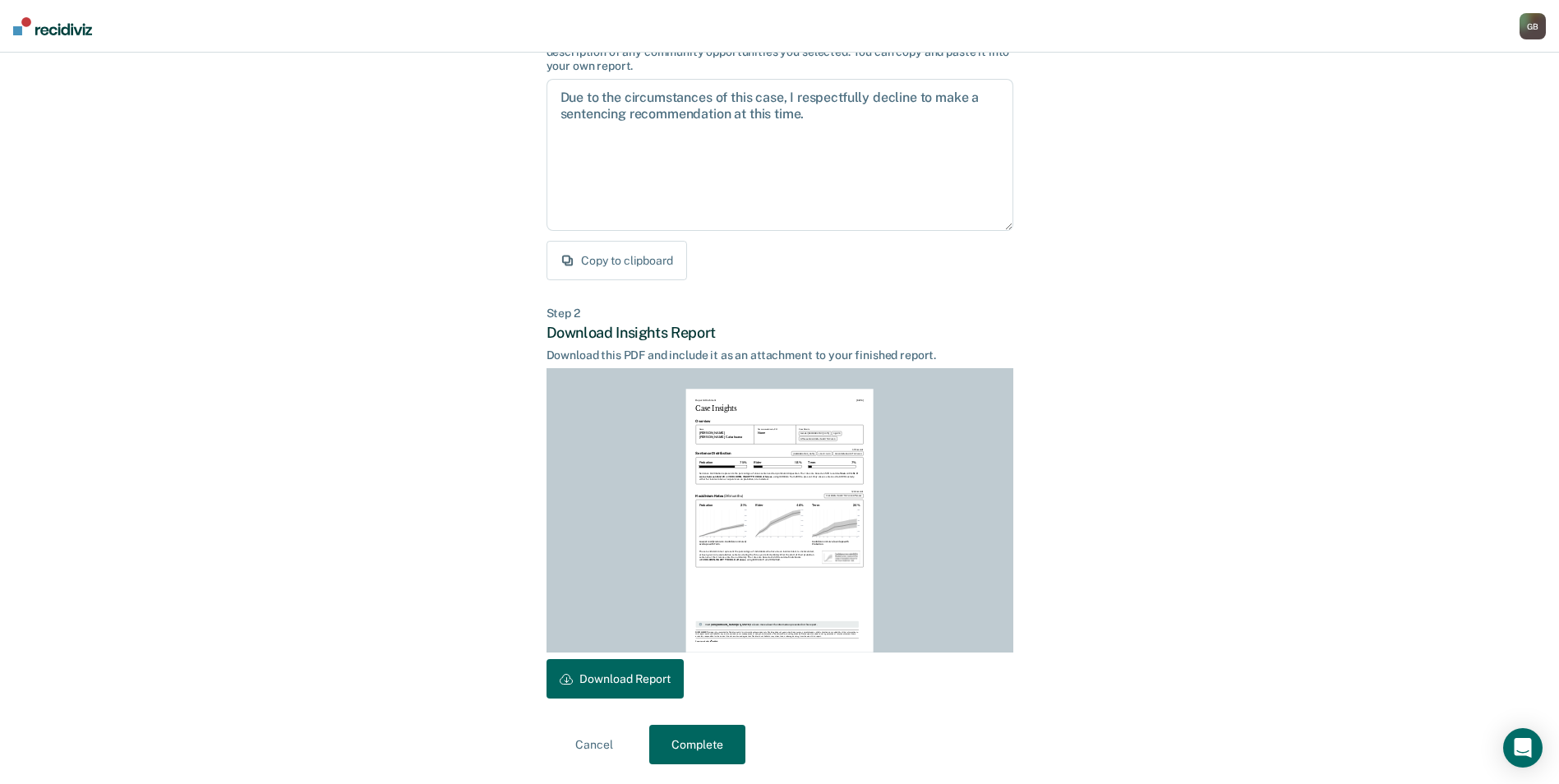
click at [619, 689] on button "Download Report" at bounding box center [615, 679] width 137 height 40
drag, startPoint x: 726, startPoint y: 736, endPoint x: 380, endPoint y: 506, distance: 415.5
click at [726, 736] on button "Complete" at bounding box center [698, 745] width 97 height 40
